Goal: Task Accomplishment & Management: Manage account settings

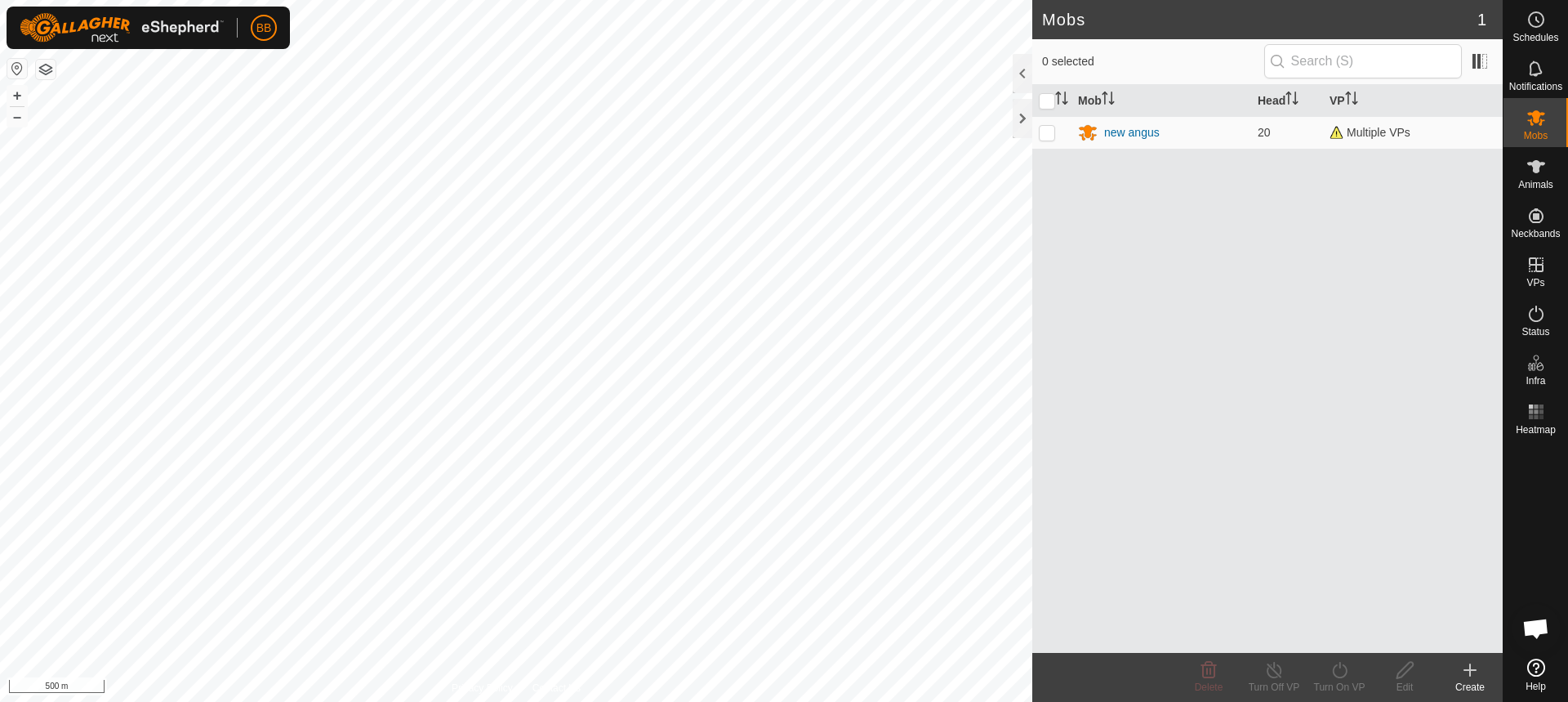
scroll to position [1560, 0]
click at [1128, 131] on div "new angus" at bounding box center [1132, 132] width 55 height 17
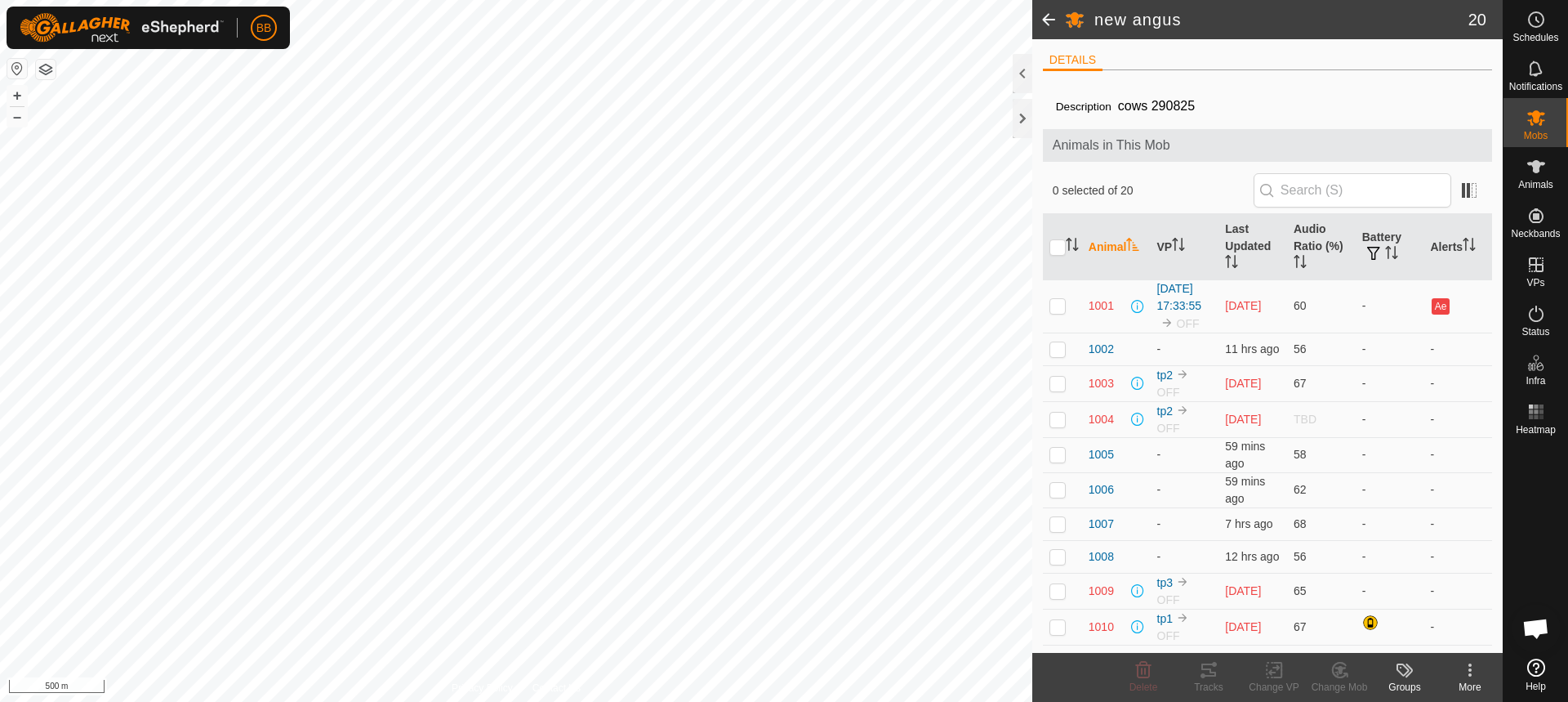
click at [1105, 231] on th "Animal" at bounding box center [1116, 248] width 69 height 66
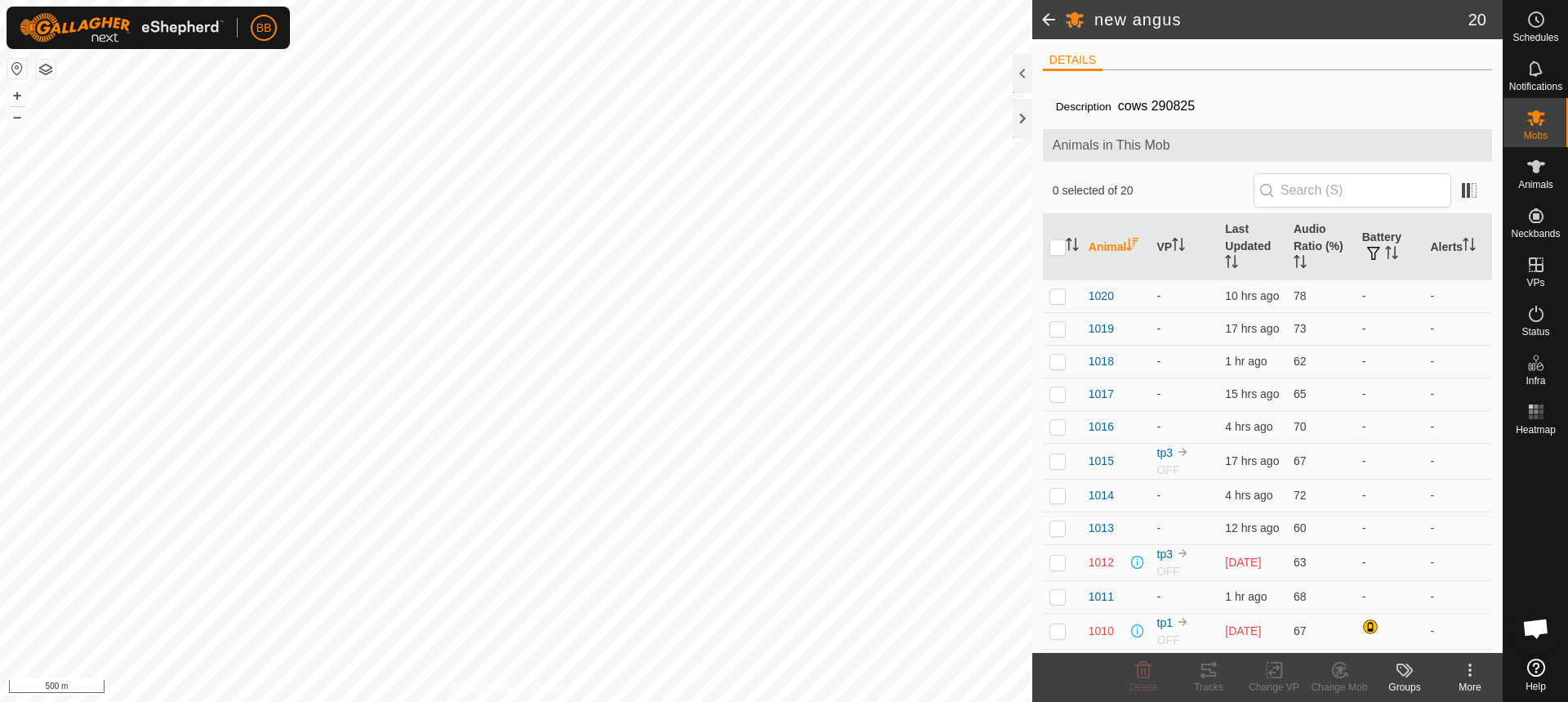
click at [1105, 231] on th "Animal" at bounding box center [1116, 248] width 69 height 66
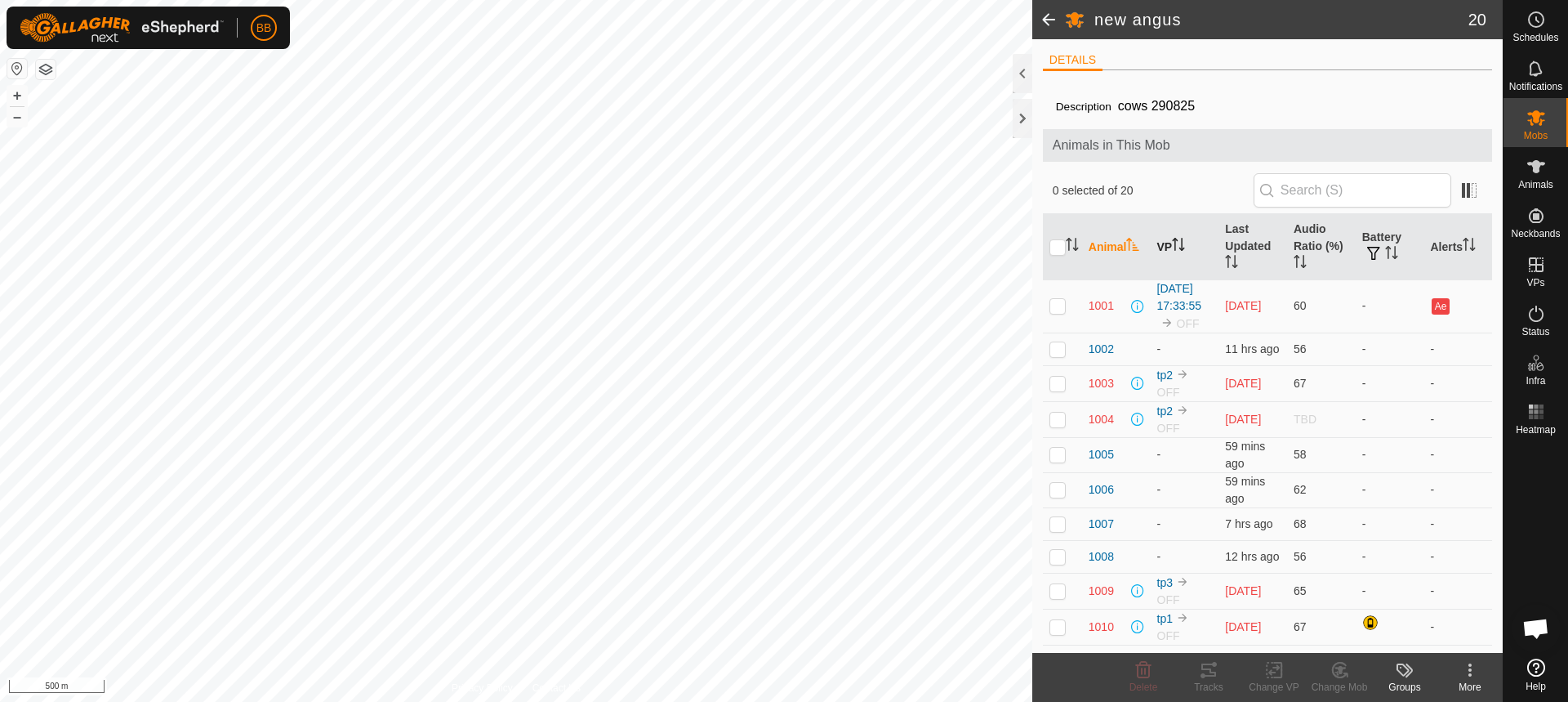
click at [1157, 242] on th "VP" at bounding box center [1185, 248] width 69 height 66
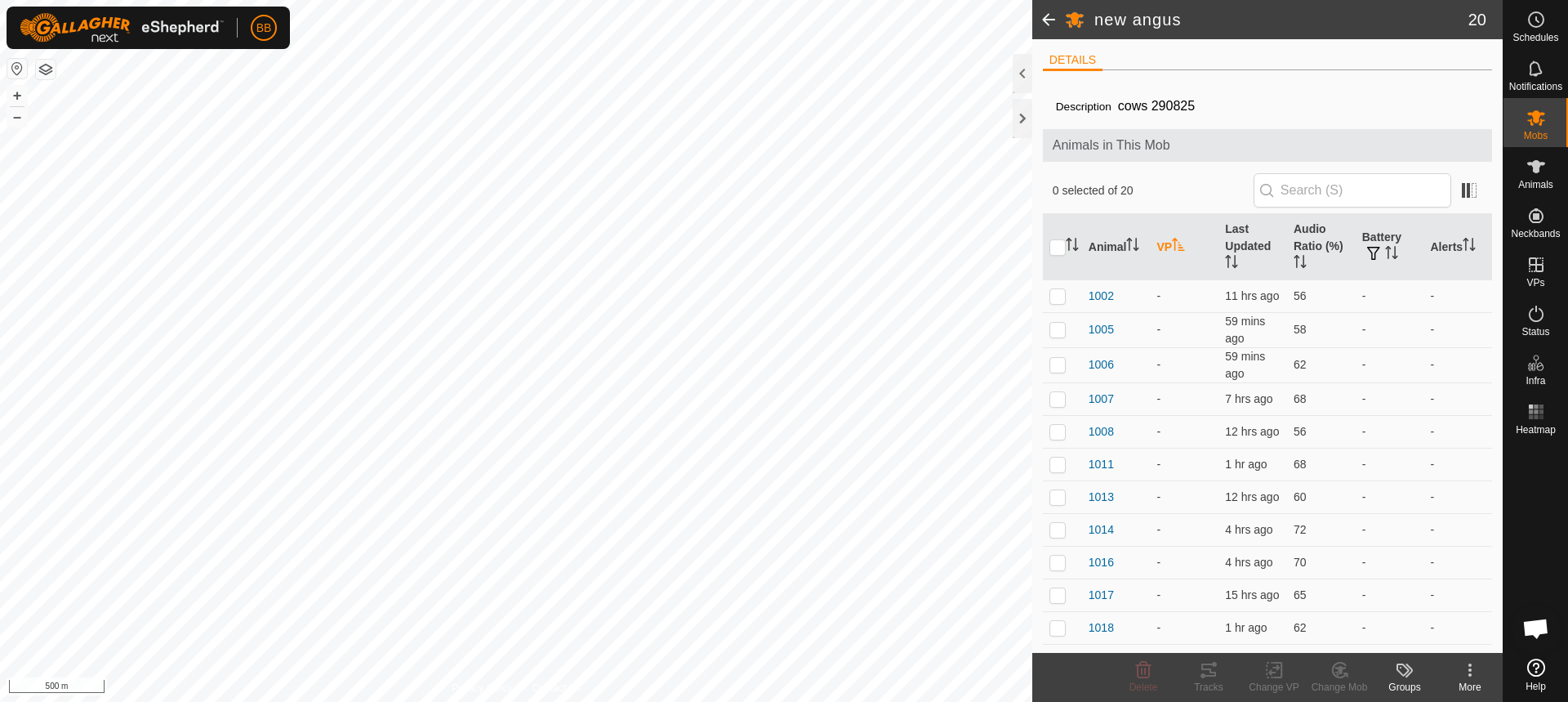
click at [1158, 243] on th "VP" at bounding box center [1185, 248] width 69 height 66
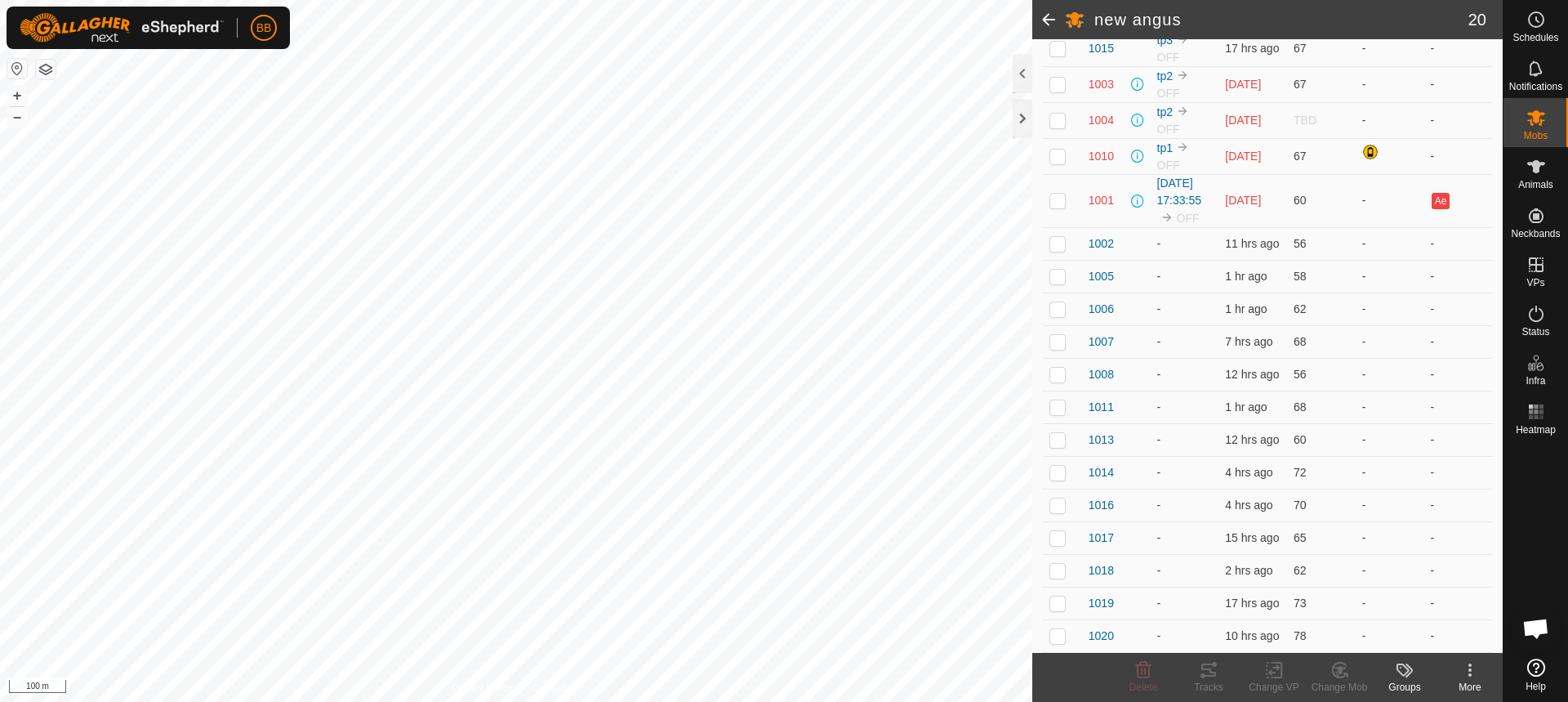
scroll to position [350, 0]
click at [1058, 237] on p-checkbox at bounding box center [1058, 243] width 17 height 13
checkbox input "false"
click at [1058, 194] on p-checkbox at bounding box center [1058, 200] width 17 height 13
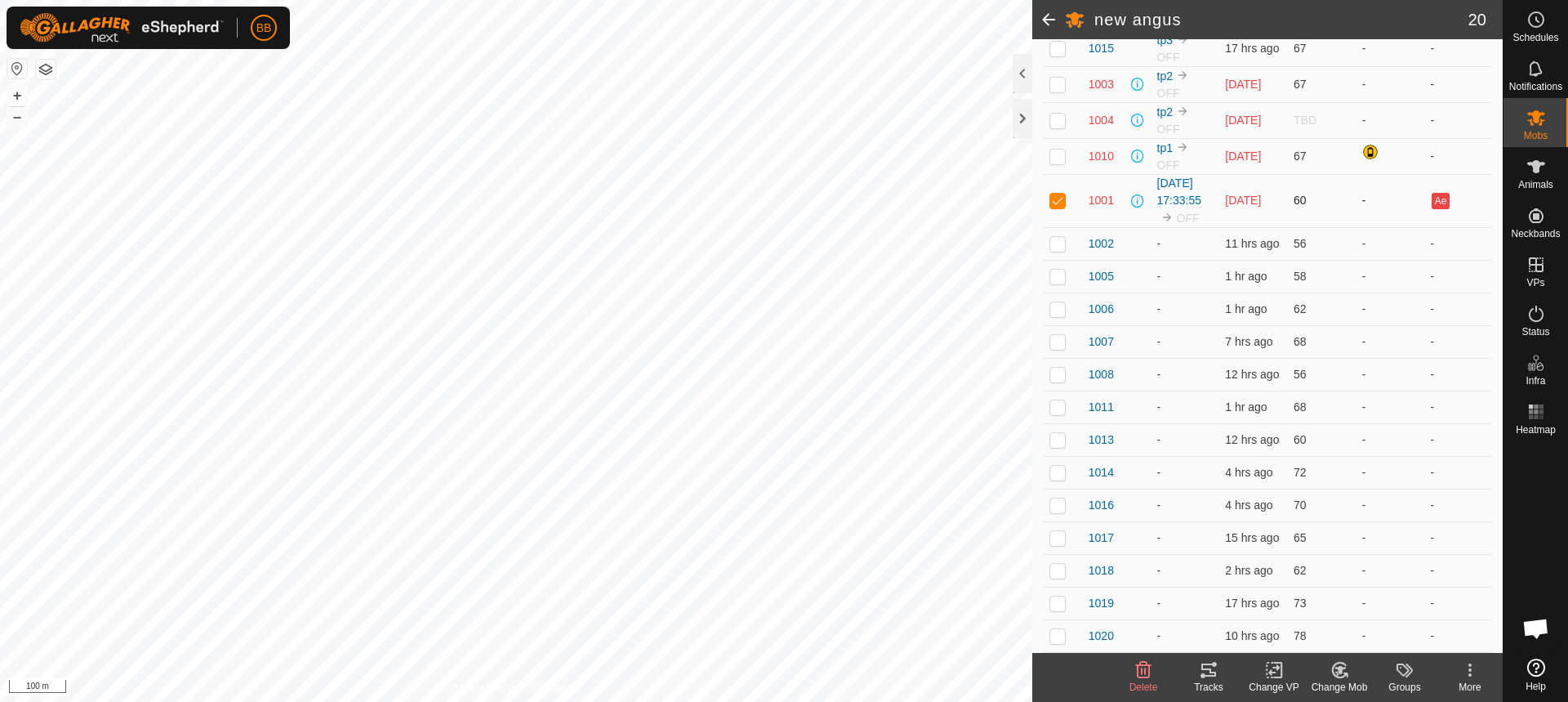
click at [1057, 194] on p-checkbox at bounding box center [1058, 200] width 17 height 13
checkbox input "false"
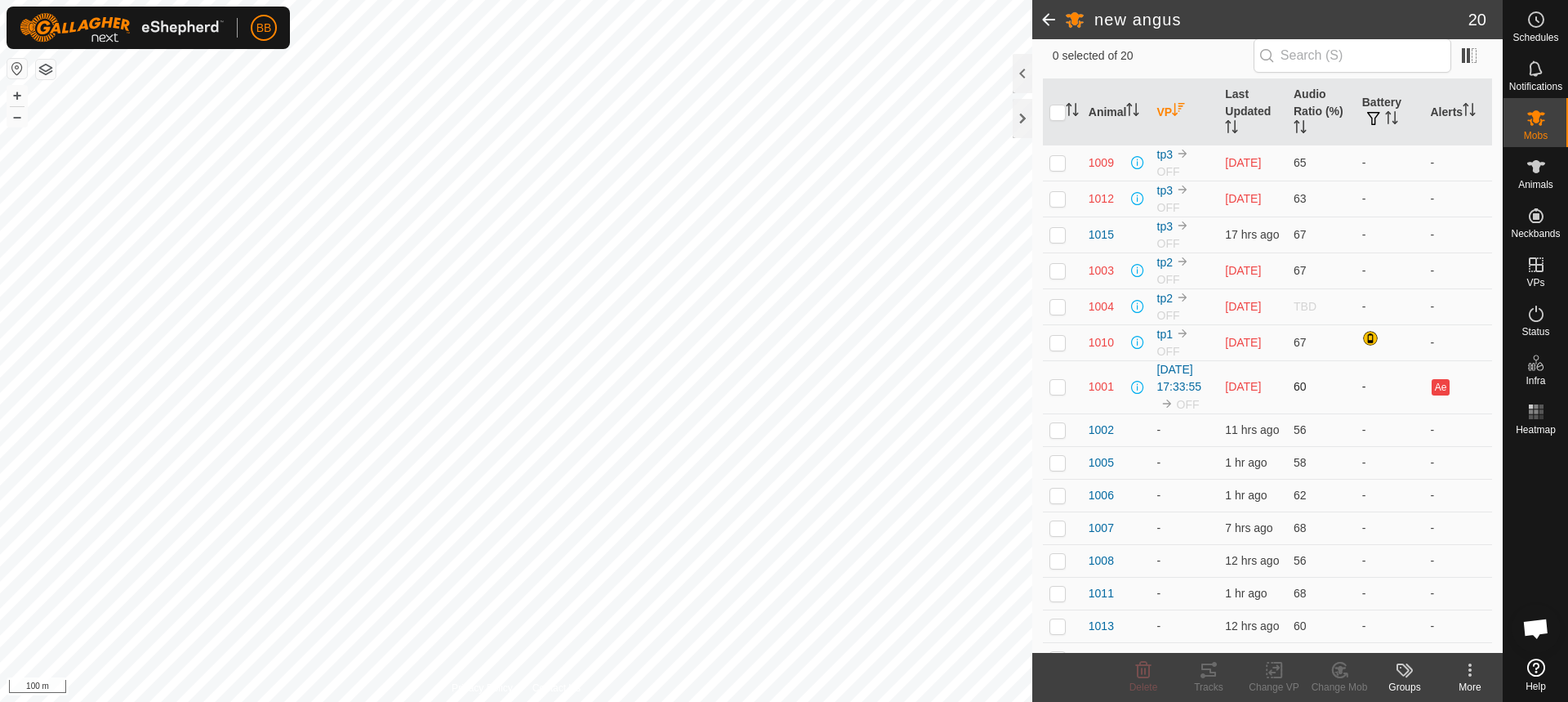
scroll to position [105, 0]
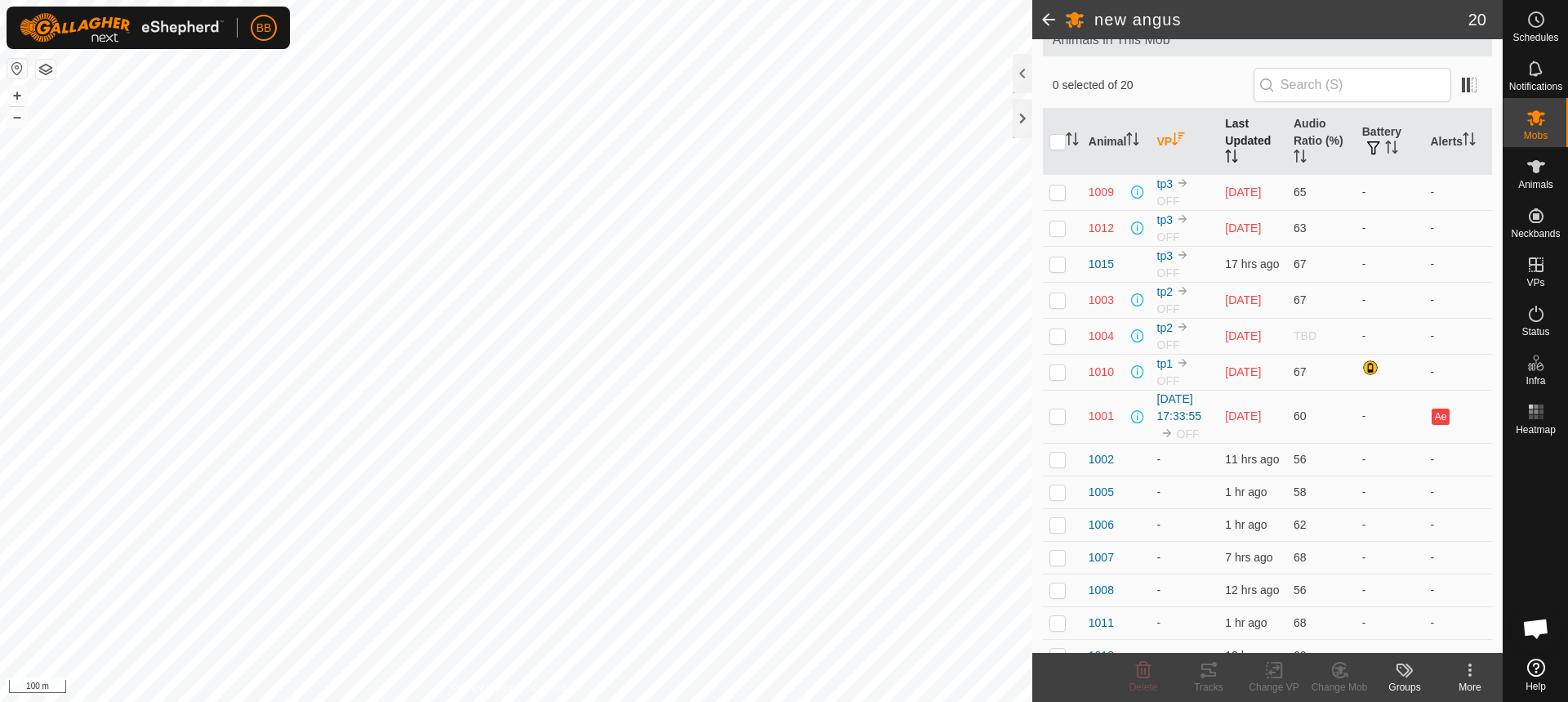
click at [1248, 134] on th "Last Updated" at bounding box center [1253, 142] width 69 height 66
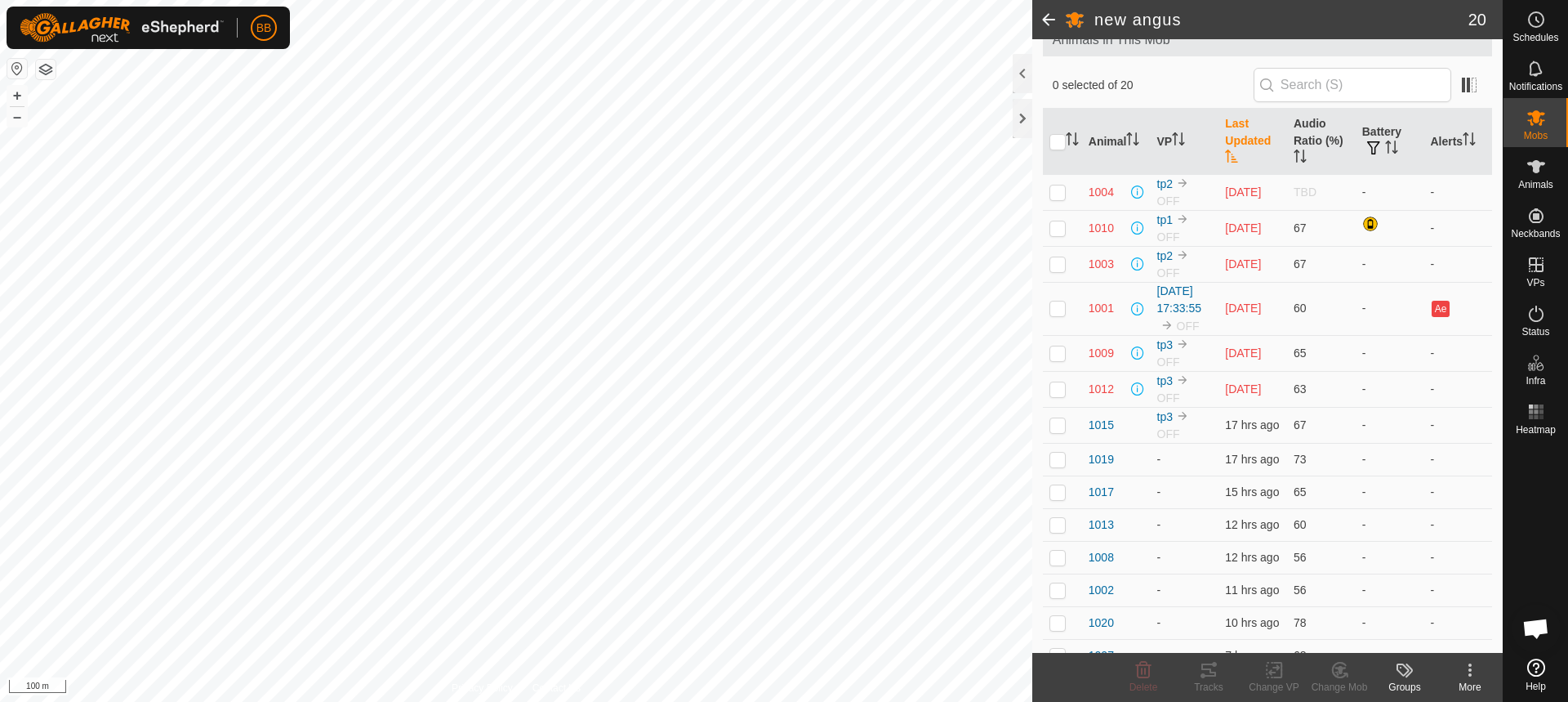
click at [1248, 134] on th "Last Updated" at bounding box center [1253, 142] width 69 height 66
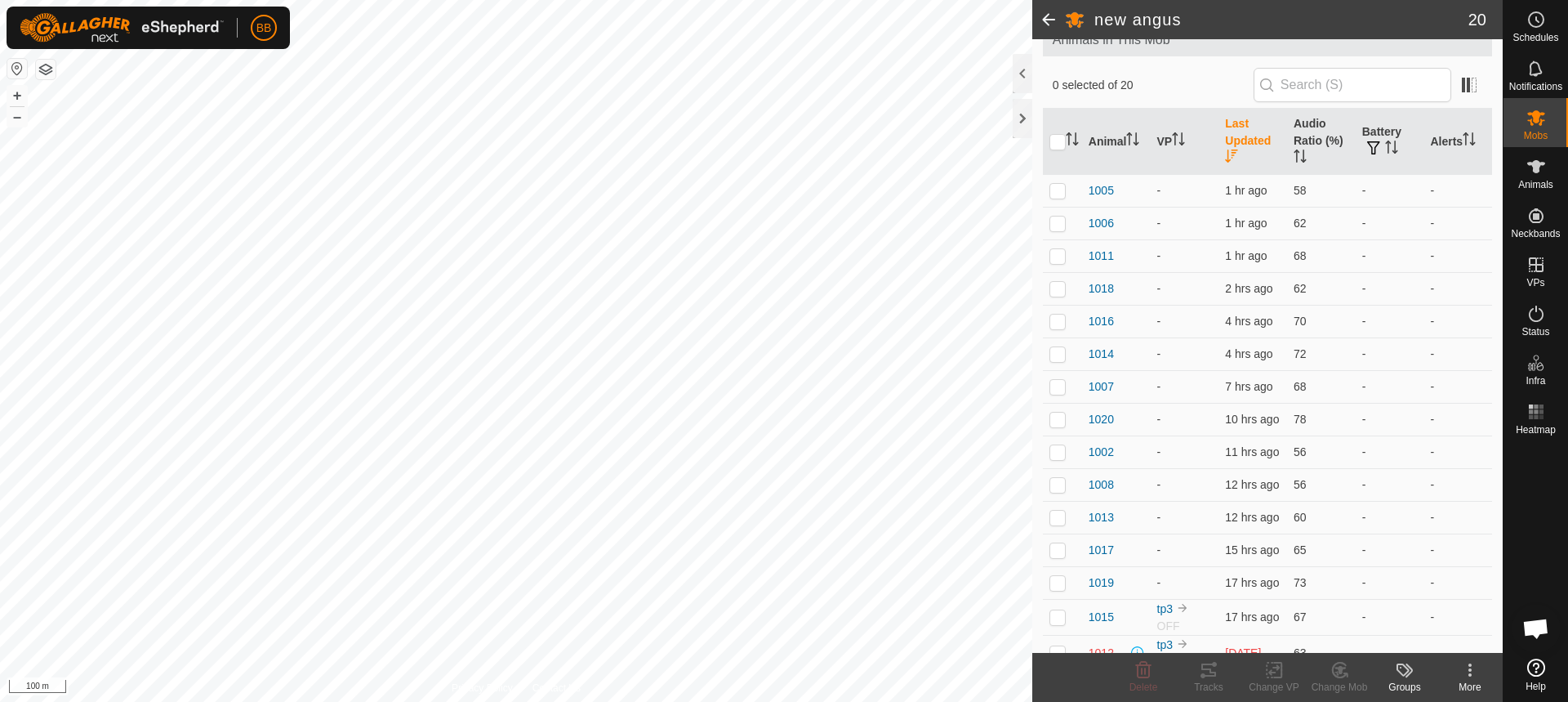
click at [1248, 134] on th "Last Updated" at bounding box center [1253, 142] width 69 height 66
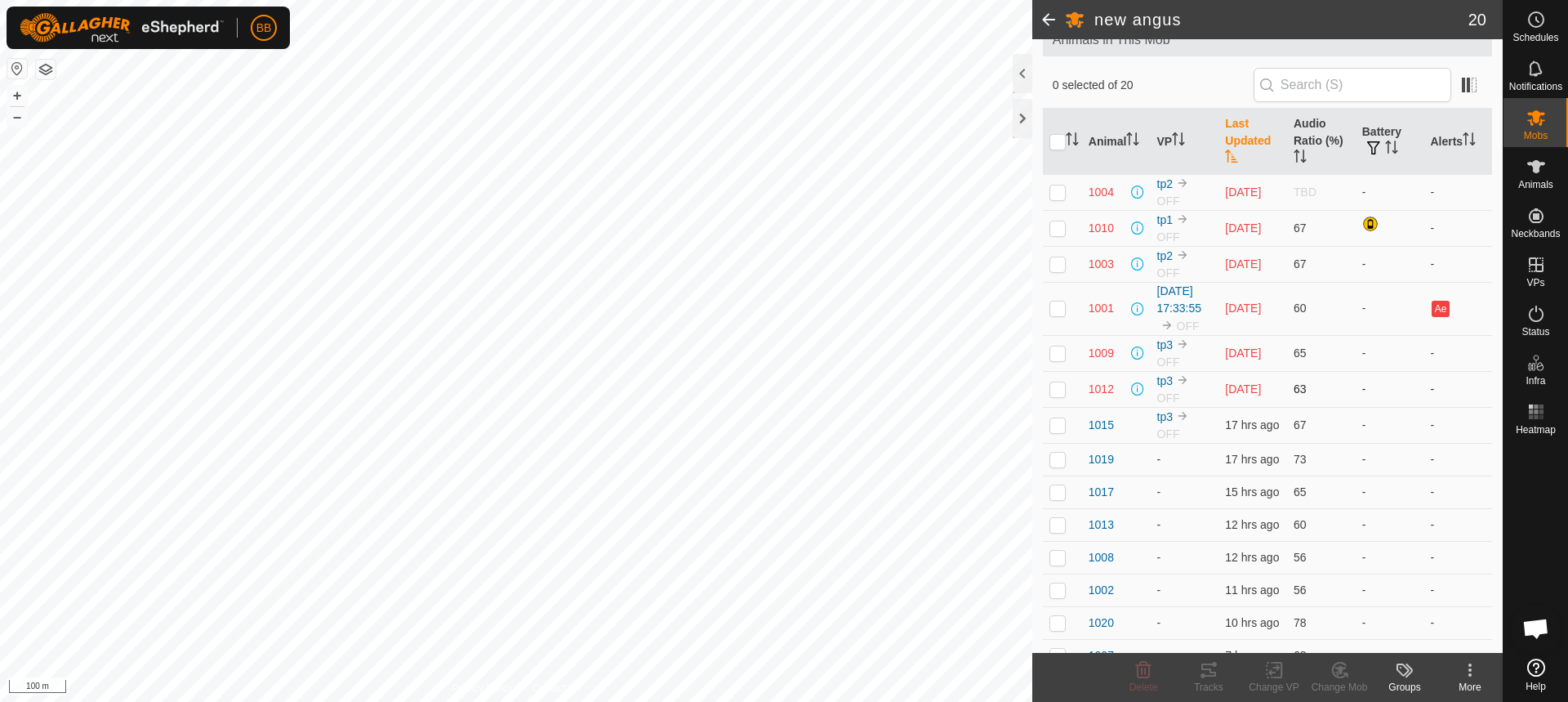
click at [1060, 407] on td at bounding box center [1062, 388] width 39 height 36
checkbox input "true"
click at [1061, 359] on p-checkbox at bounding box center [1058, 353] width 17 height 13
checkbox input "true"
click at [1053, 315] on p-checkbox at bounding box center [1058, 308] width 17 height 13
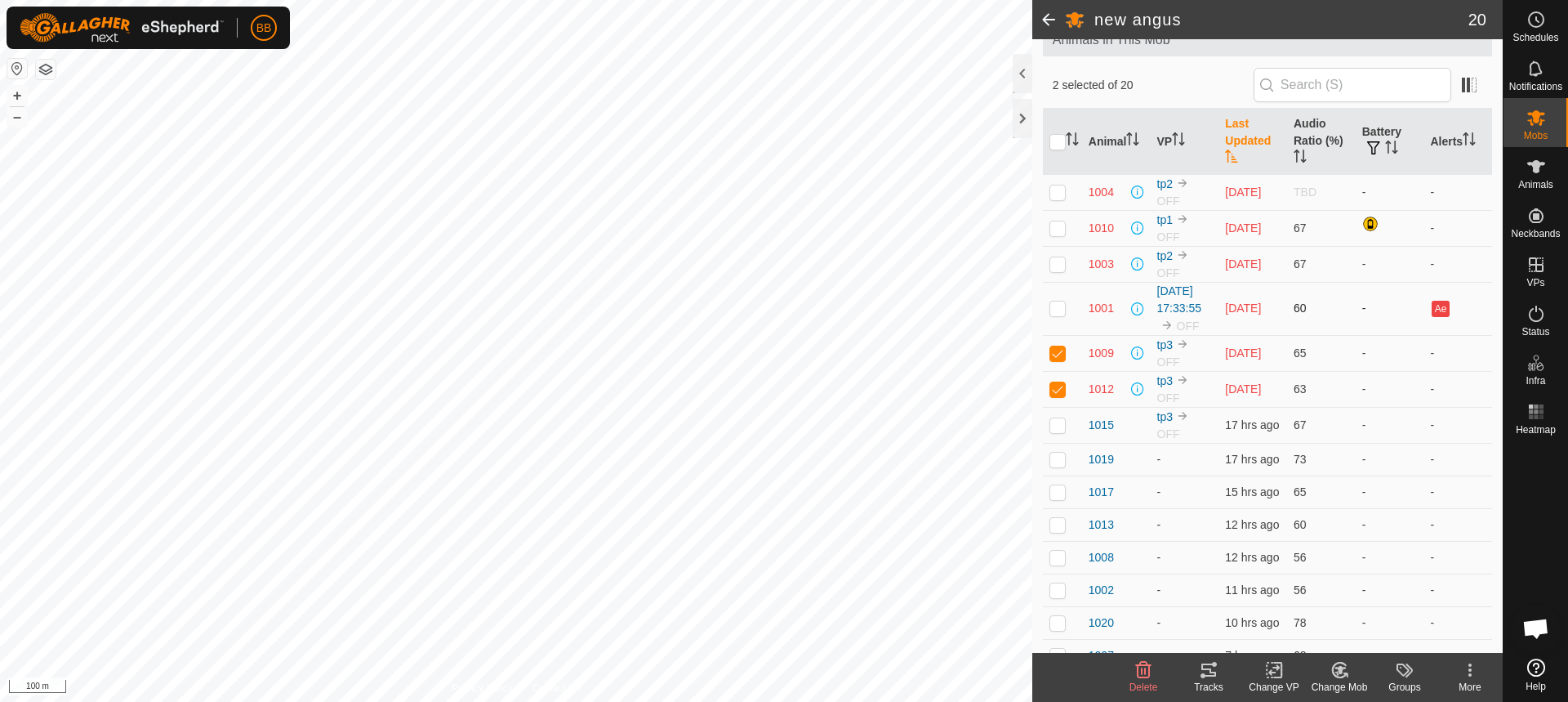
checkbox input "true"
click at [1059, 259] on p-checkbox at bounding box center [1058, 264] width 17 height 13
checkbox input "true"
click at [1058, 224] on p-checkbox at bounding box center [1058, 228] width 17 height 13
checkbox input "true"
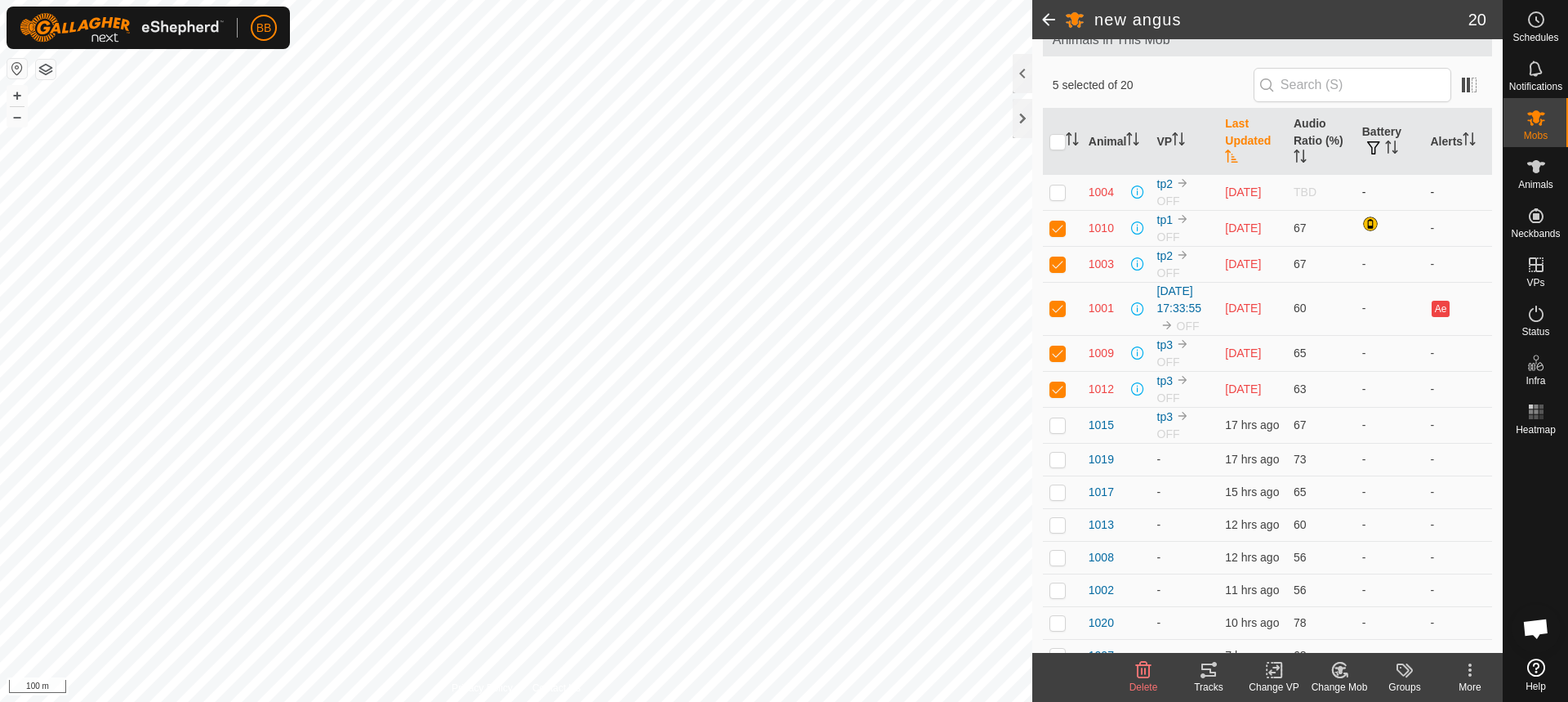
click at [1057, 195] on p-checkbox at bounding box center [1058, 192] width 17 height 13
checkbox input "true"
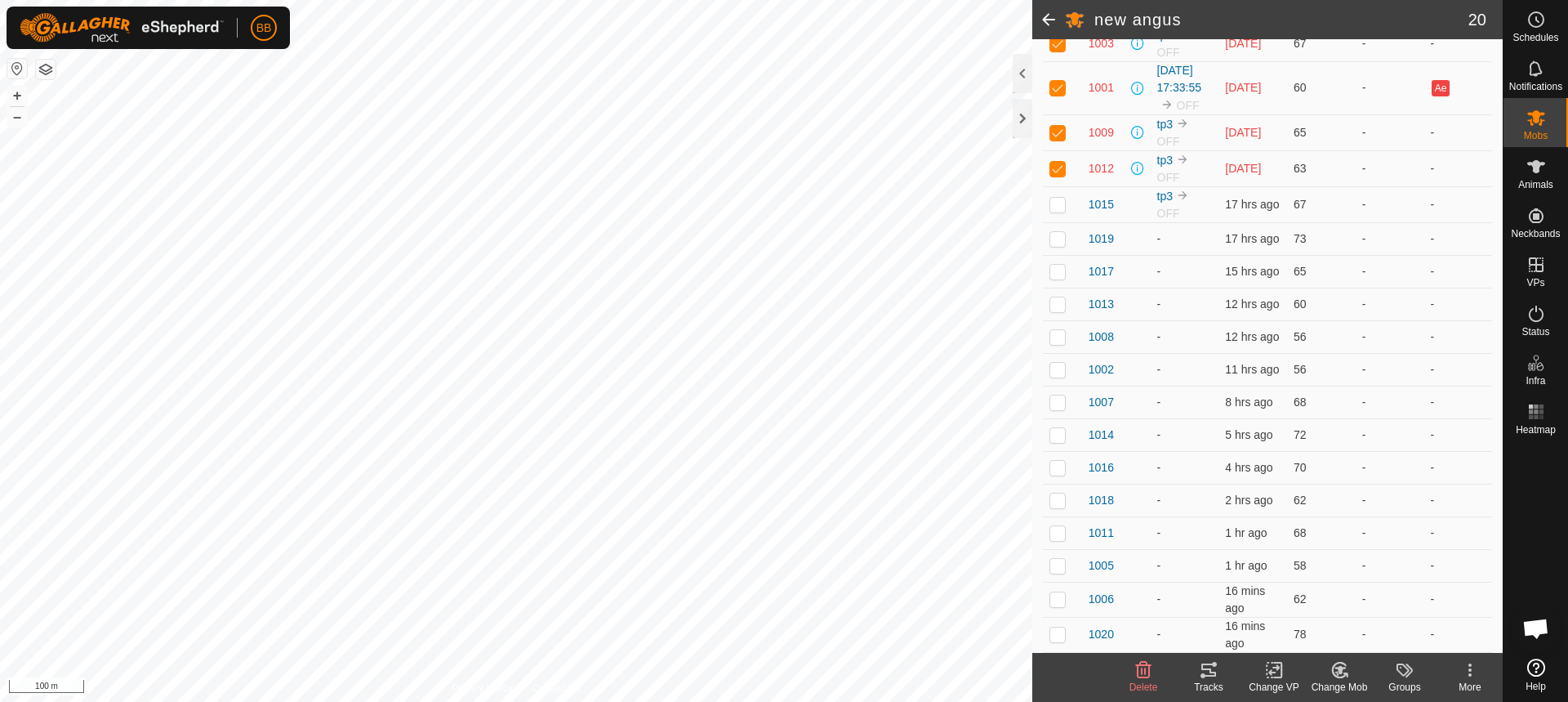
scroll to position [0, 0]
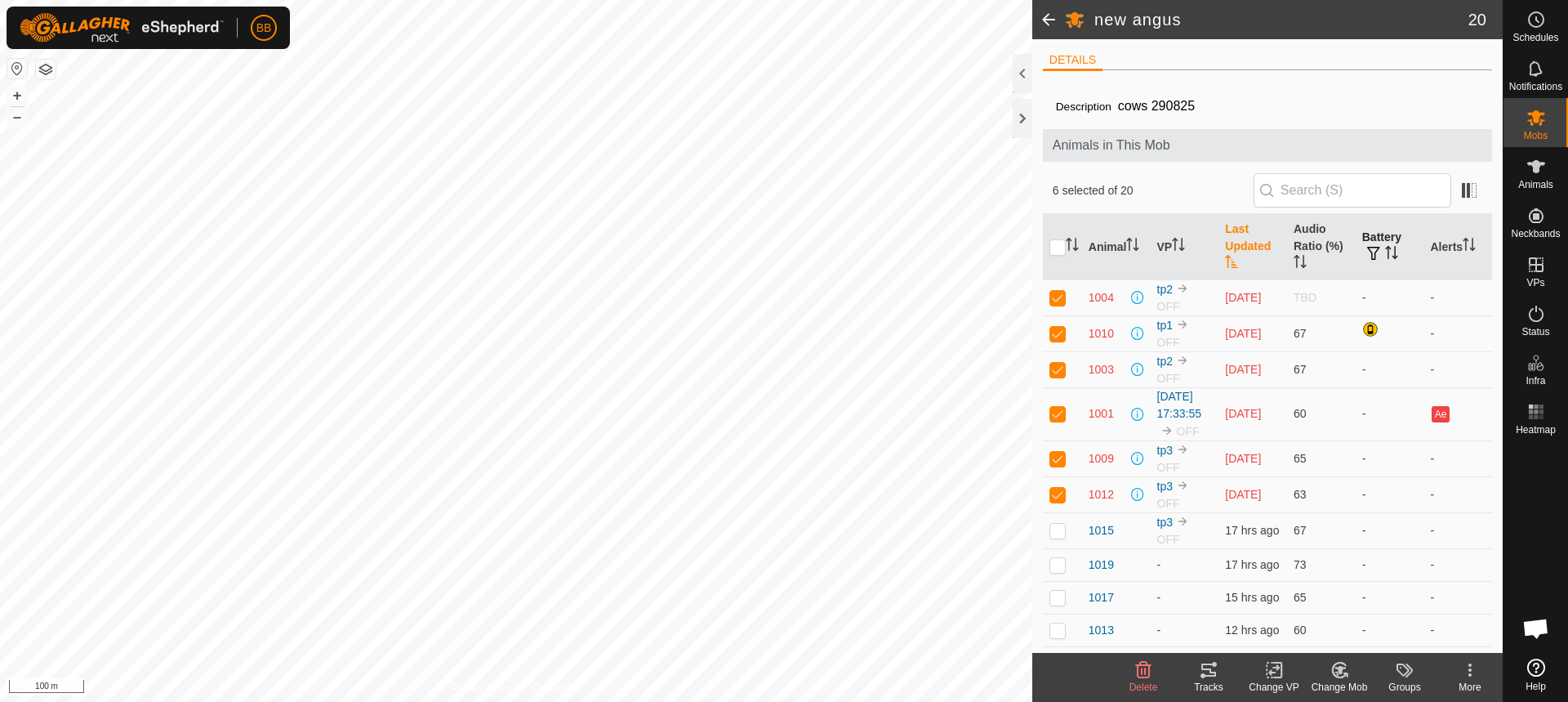
click at [1368, 232] on th "Battery" at bounding box center [1390, 248] width 69 height 66
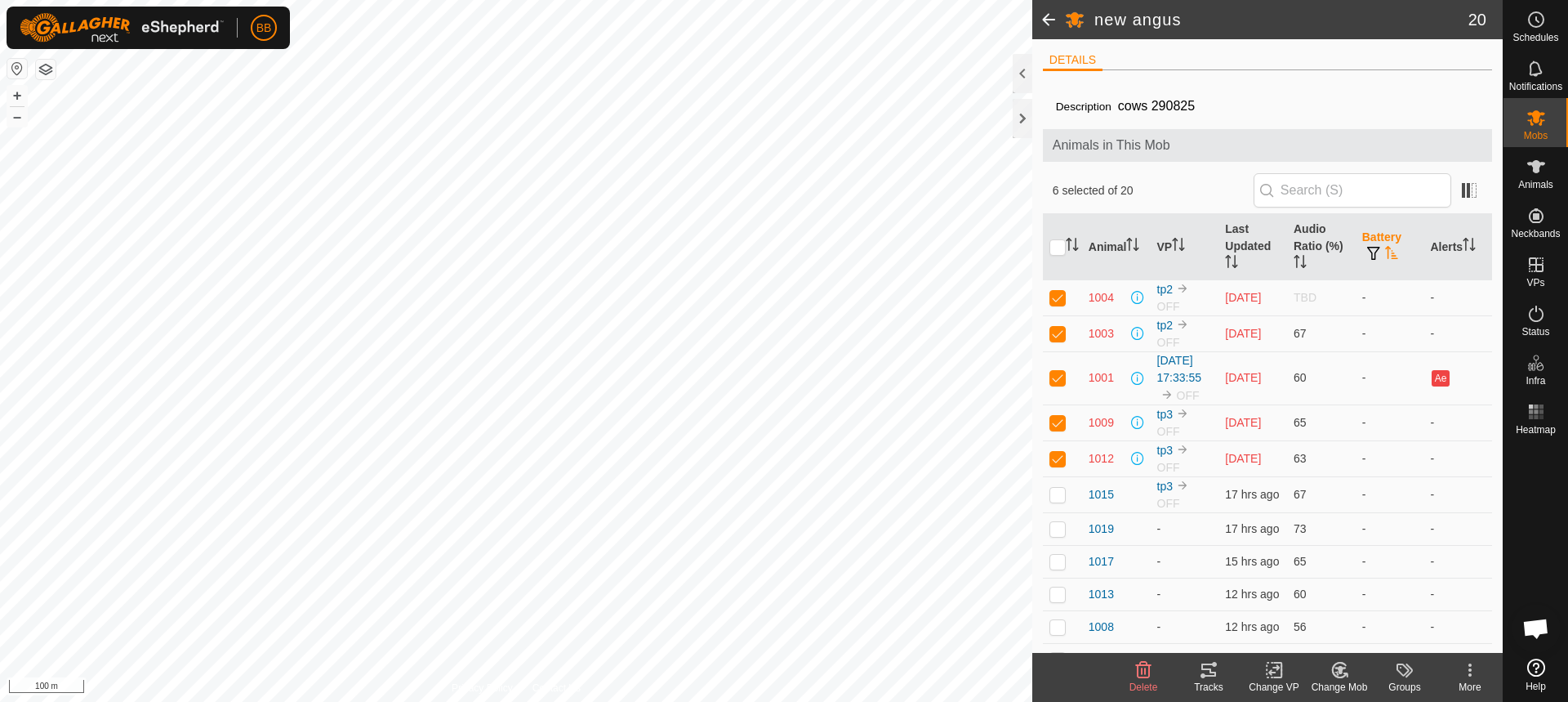
click at [1368, 232] on th "Battery" at bounding box center [1390, 248] width 69 height 66
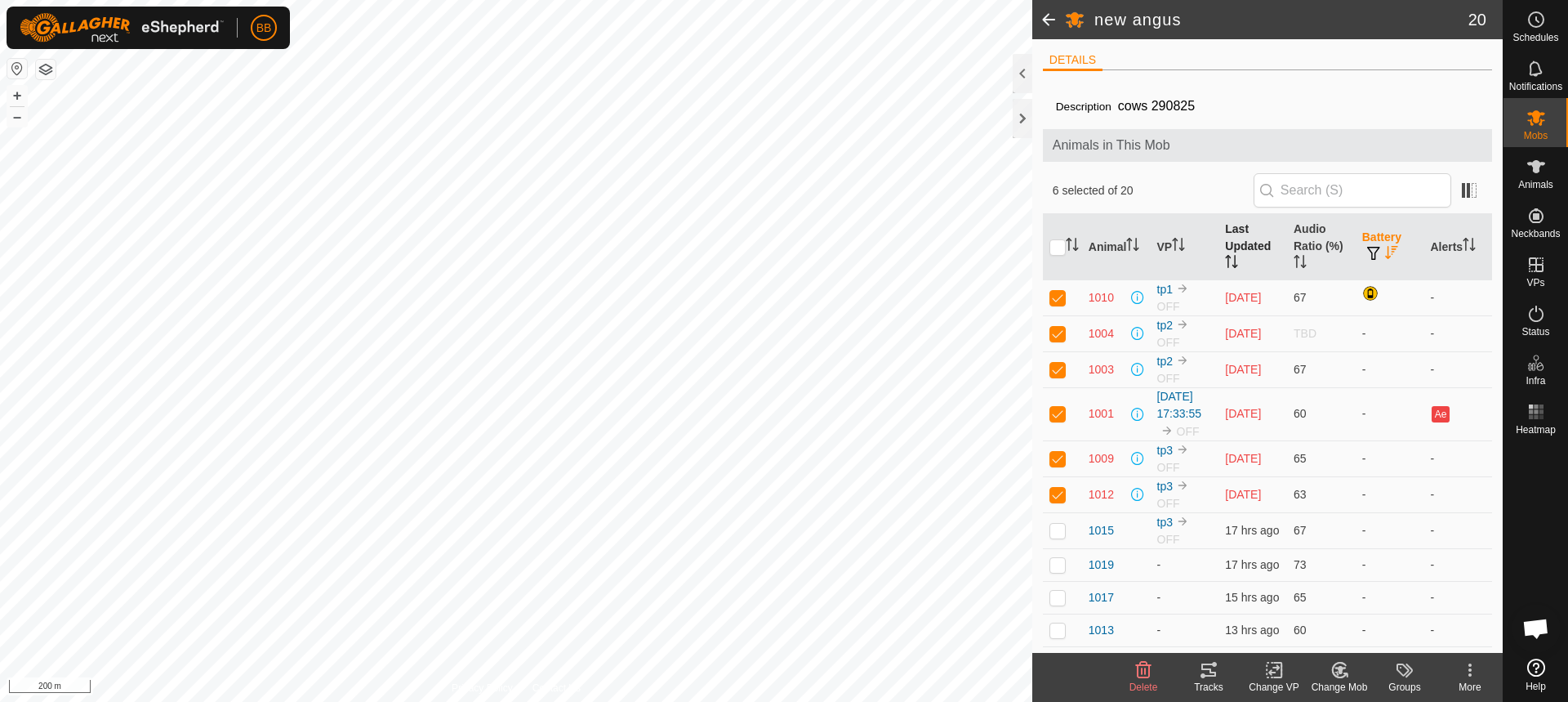
click at [1254, 234] on th "Last Updated" at bounding box center [1253, 248] width 69 height 66
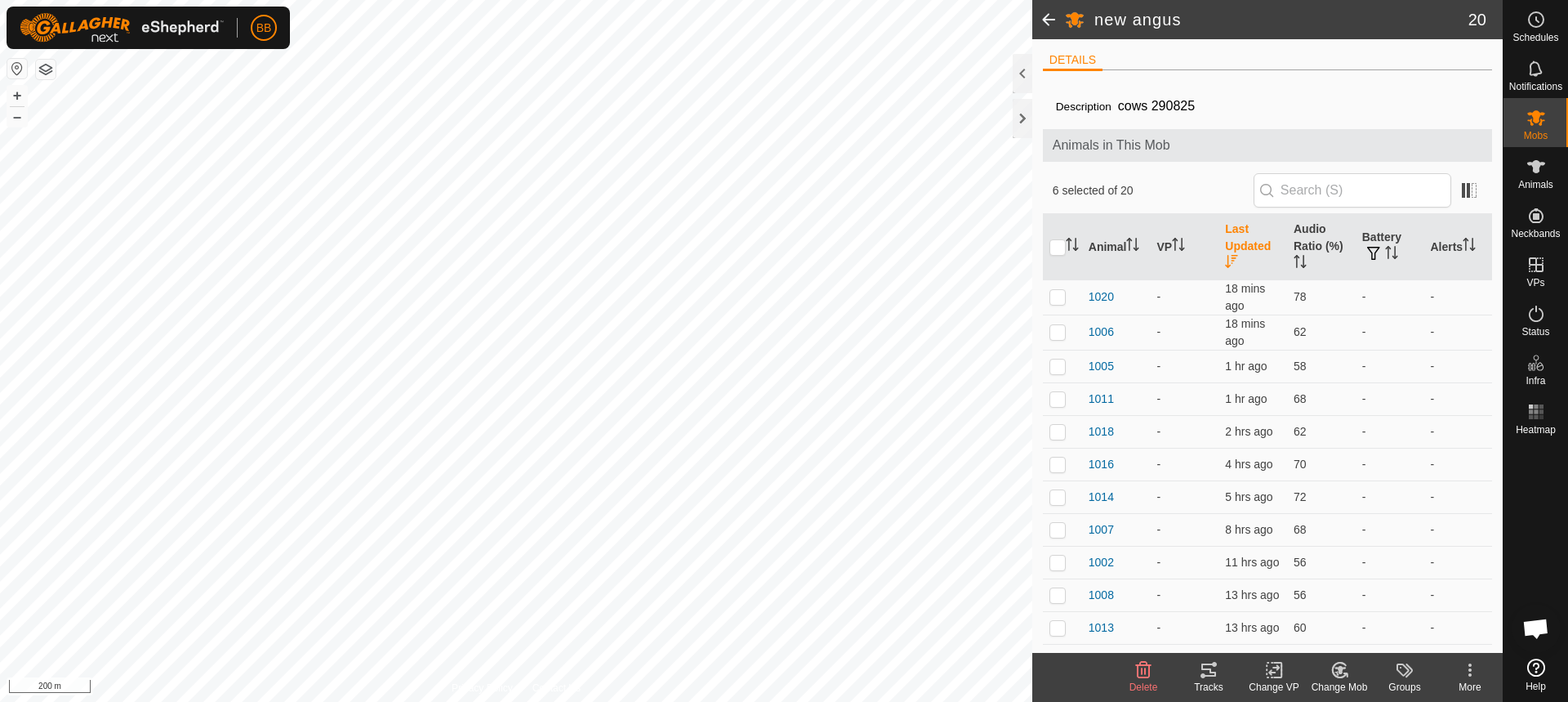
click at [1254, 234] on th "Last Updated" at bounding box center [1253, 248] width 69 height 66
